Goal: Information Seeking & Learning: Learn about a topic

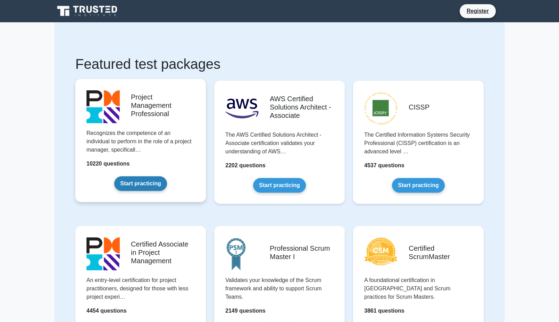
click at [144, 188] on link "Start practicing" at bounding box center [140, 183] width 52 height 15
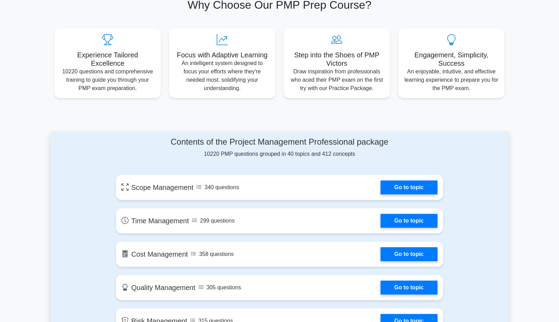
scroll to position [243, 0]
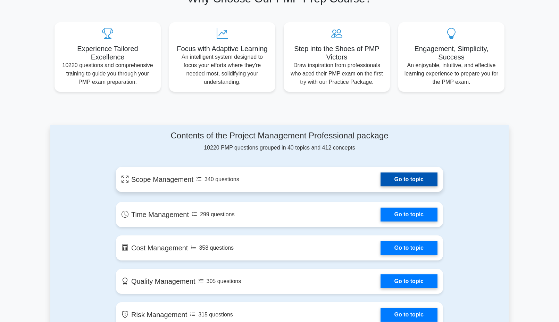
click at [397, 179] on link "Go to topic" at bounding box center [409, 179] width 57 height 14
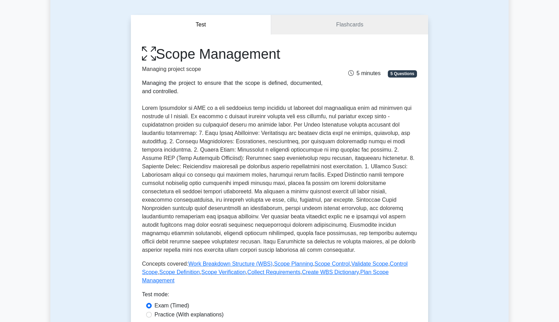
scroll to position [35, 0]
